Goal: Find specific page/section: Find specific page/section

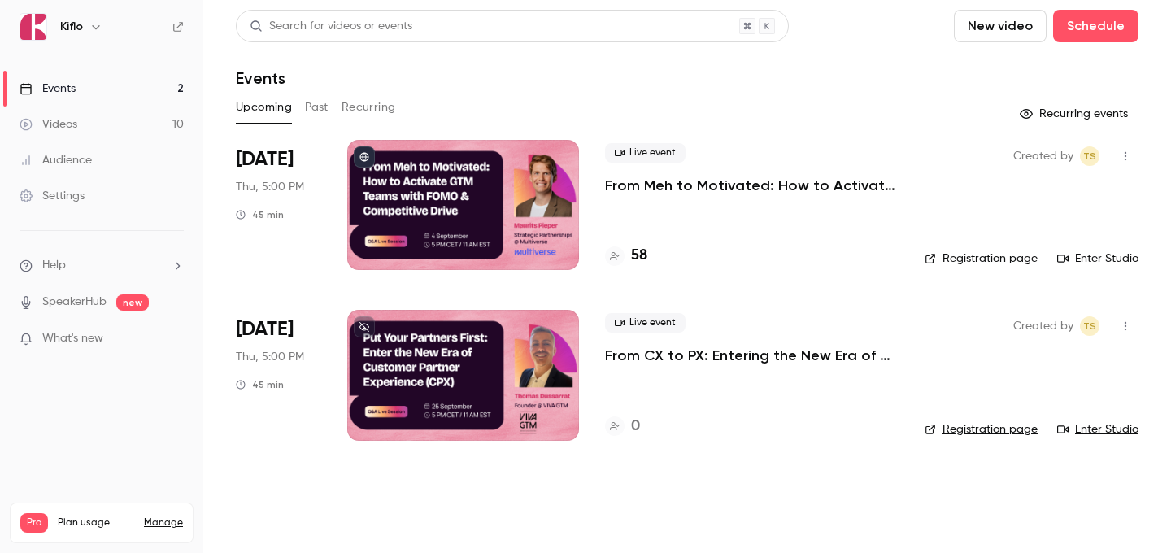
click at [145, 85] on link "Events 2" at bounding box center [101, 89] width 203 height 36
click at [638, 258] on h4 "72" at bounding box center [638, 256] width 15 height 22
